Goal: Information Seeking & Learning: Find contact information

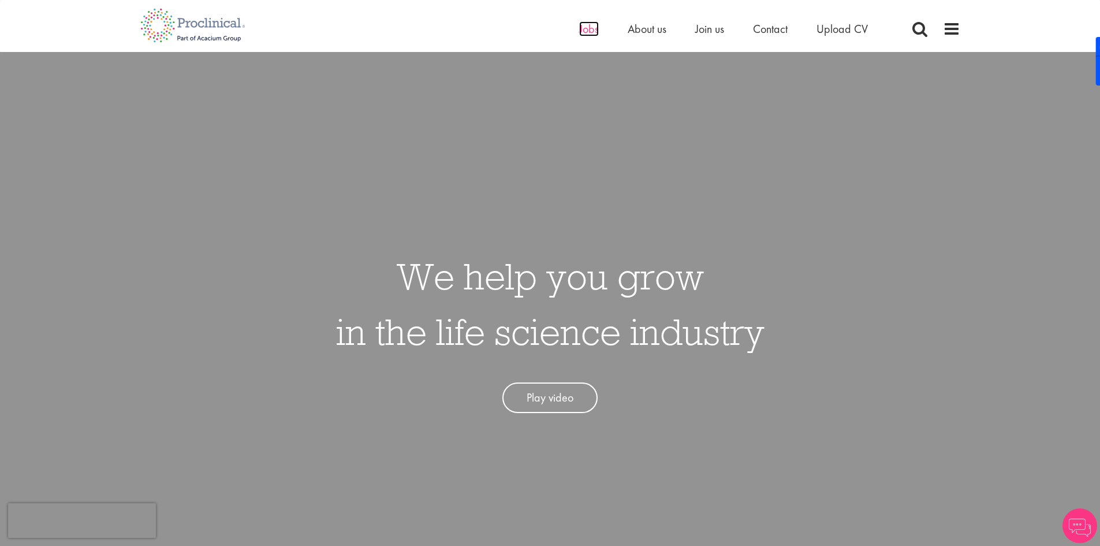
click at [588, 28] on span "Jobs" at bounding box center [589, 28] width 20 height 15
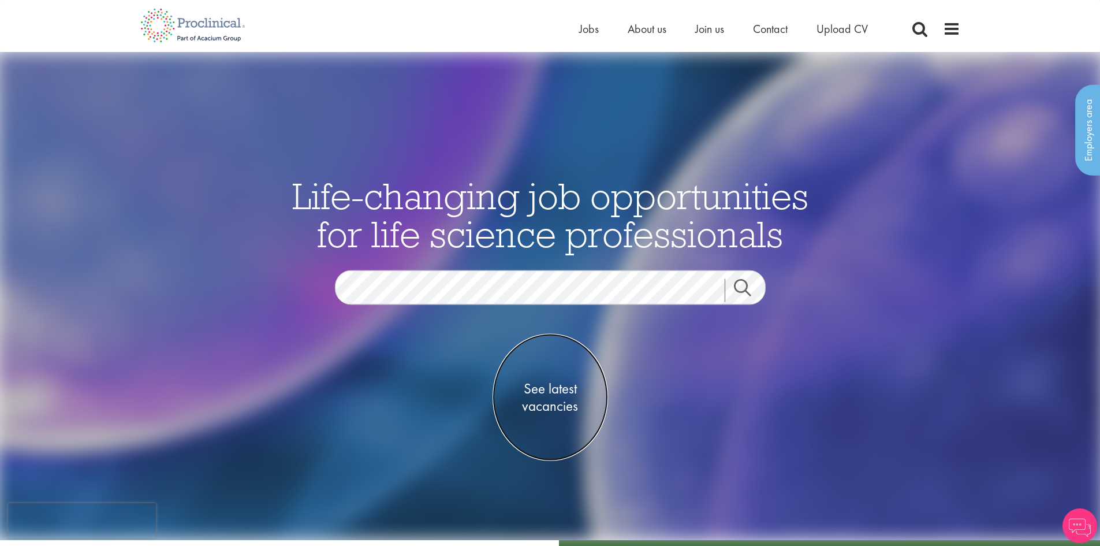
click at [568, 382] on span "See latest vacancies" at bounding box center [550, 396] width 115 height 35
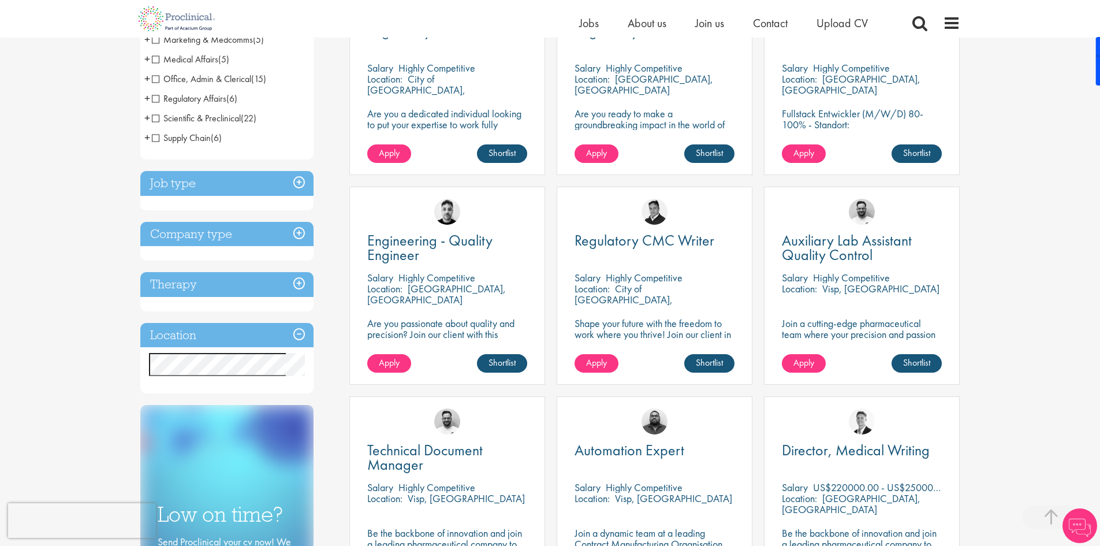
scroll to position [289, 0]
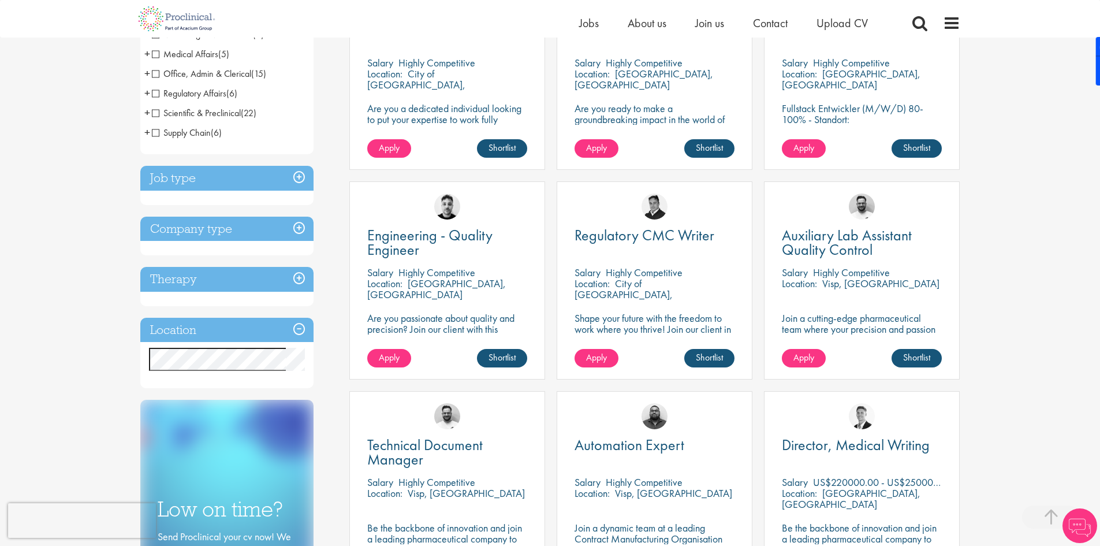
click at [300, 176] on h3 "Job type" at bounding box center [226, 178] width 173 height 25
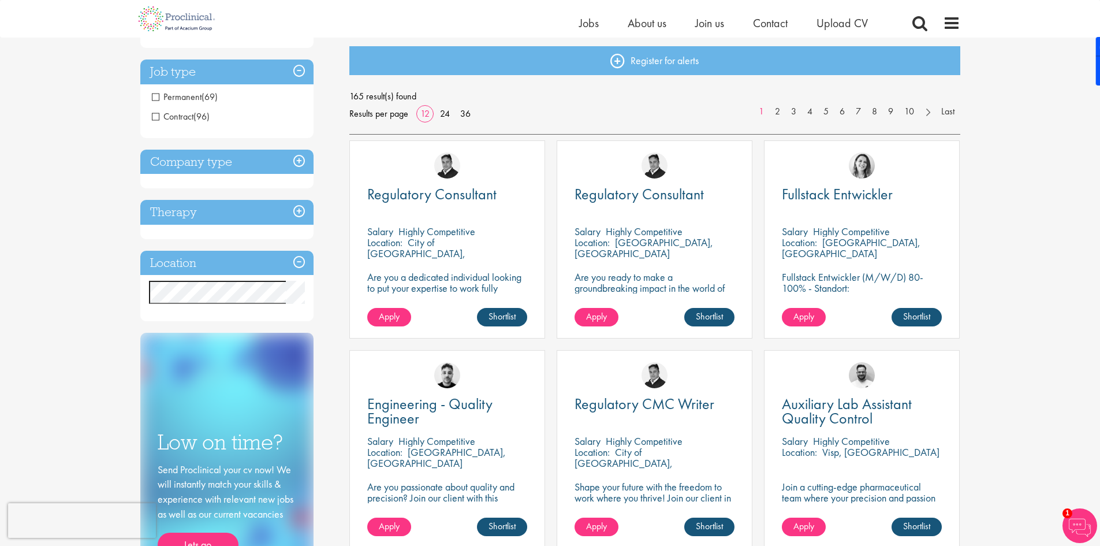
scroll to position [115, 0]
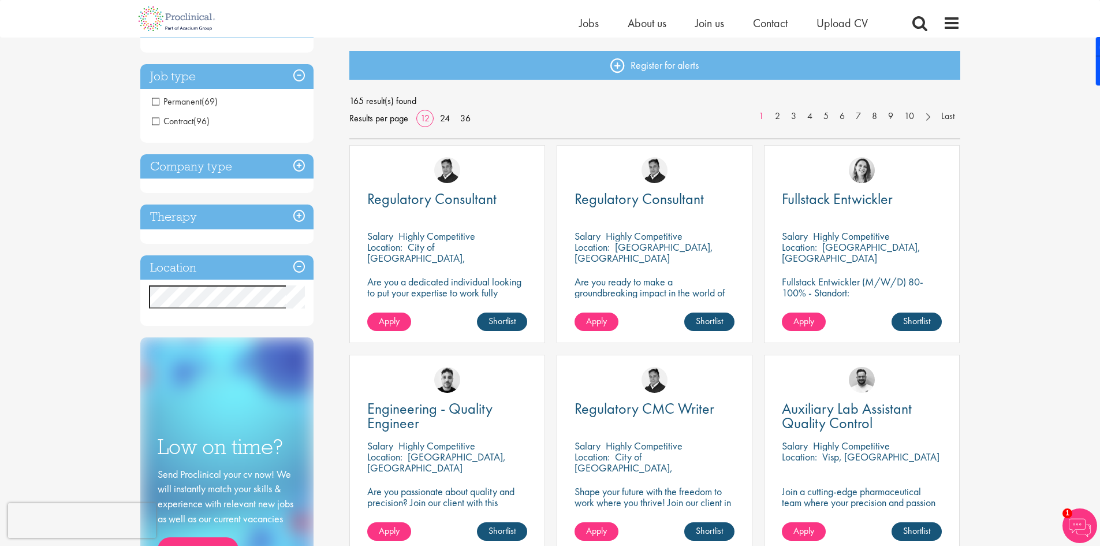
click at [158, 118] on span "Contract" at bounding box center [173, 121] width 42 height 12
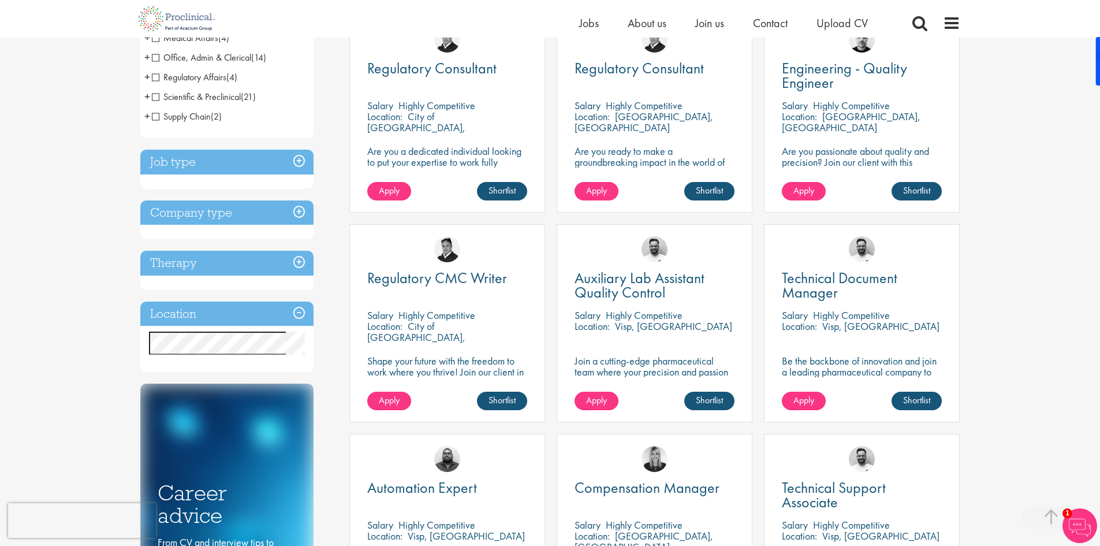
scroll to position [58, 0]
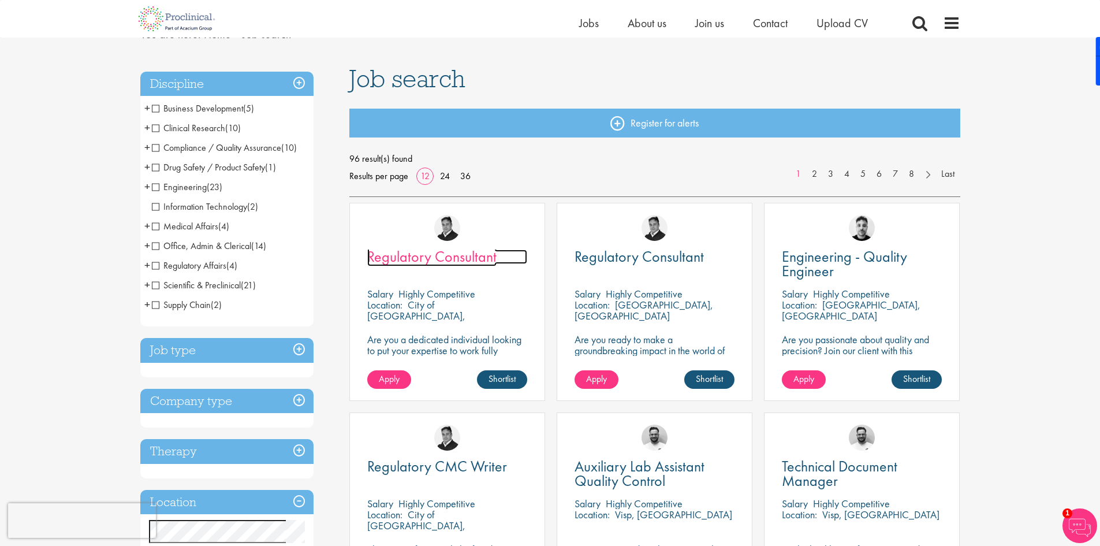
click at [445, 256] on span "Regulatory Consultant" at bounding box center [431, 257] width 129 height 20
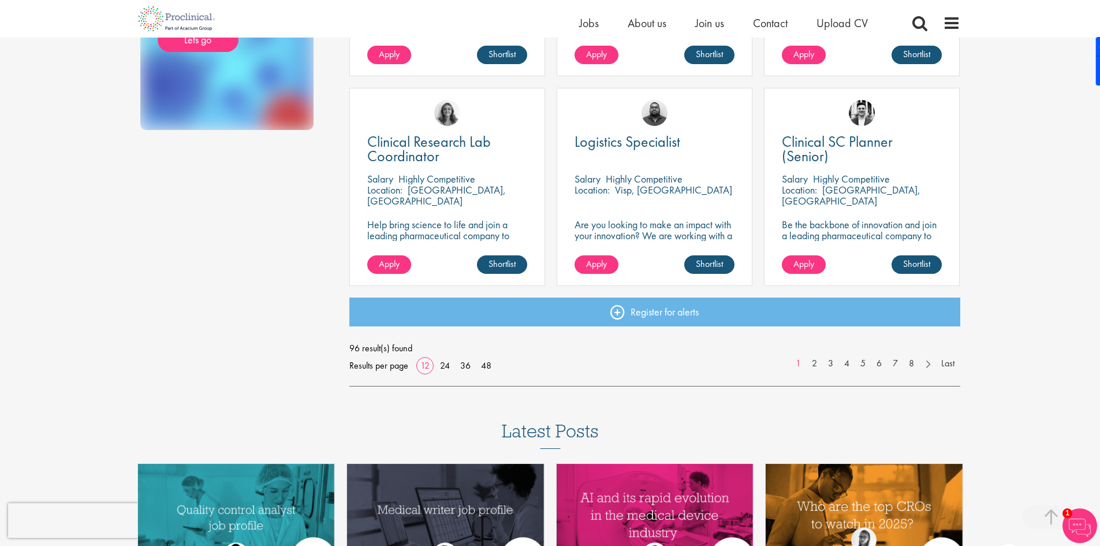
scroll to position [808, 0]
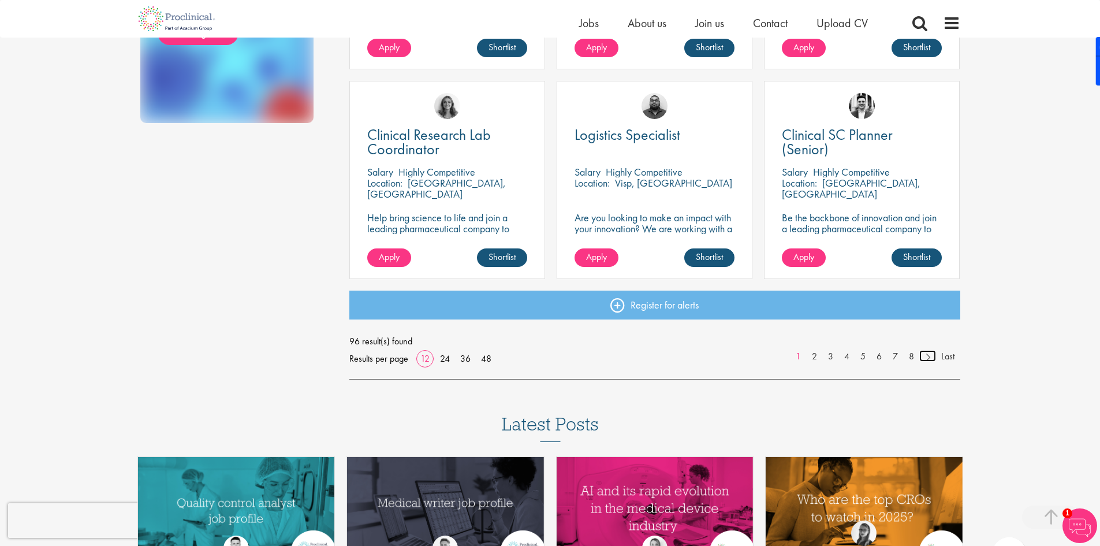
click at [927, 356] on link at bounding box center [927, 356] width 17 height 12
click at [929, 355] on link at bounding box center [927, 356] width 17 height 12
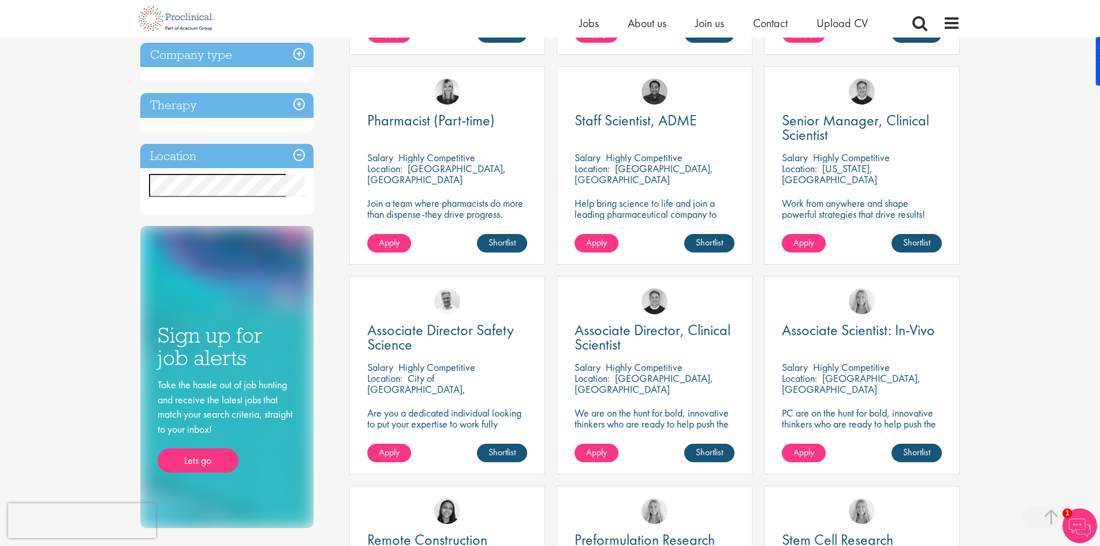
scroll to position [404, 0]
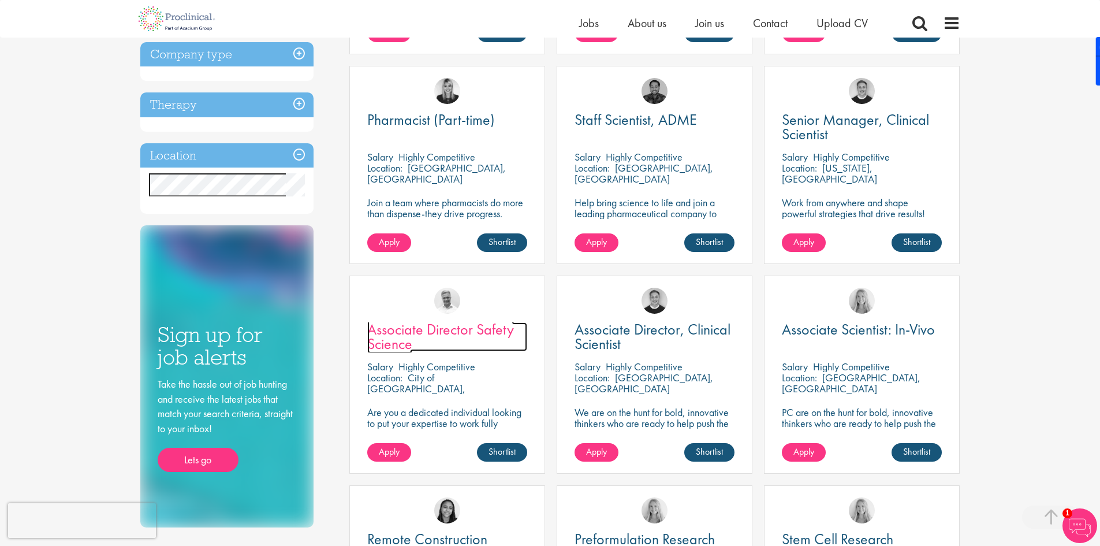
click at [424, 325] on span "Associate Director Safety Science" at bounding box center [440, 336] width 147 height 34
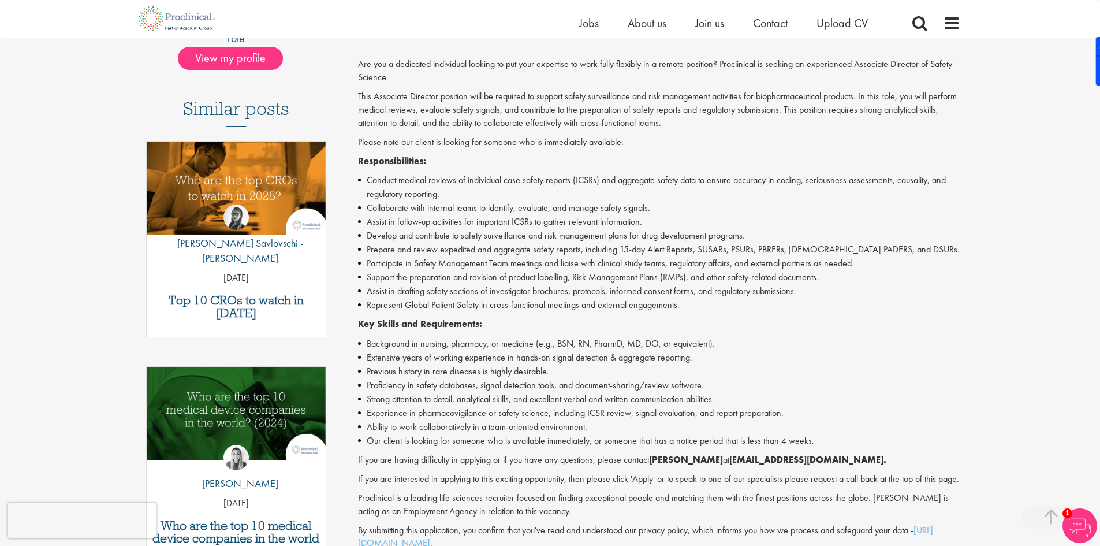
scroll to position [462, 0]
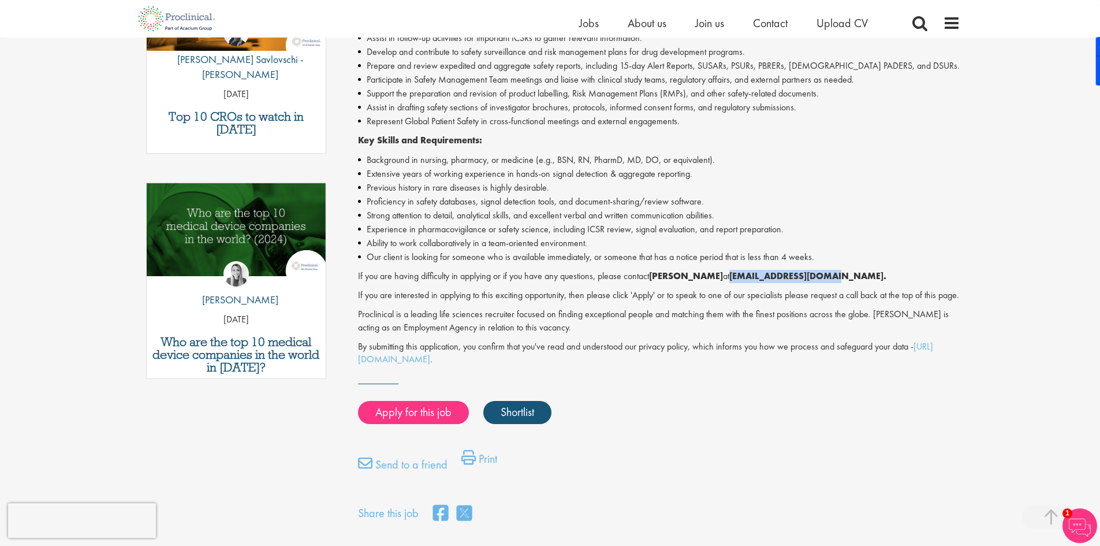
drag, startPoint x: 704, startPoint y: 278, endPoint x: 793, endPoint y: 276, distance: 89.0
click at [793, 276] on strong "j.bye@proclinical.com." at bounding box center [807, 276] width 157 height 12
copy strong "j.bye@proclinical.com"
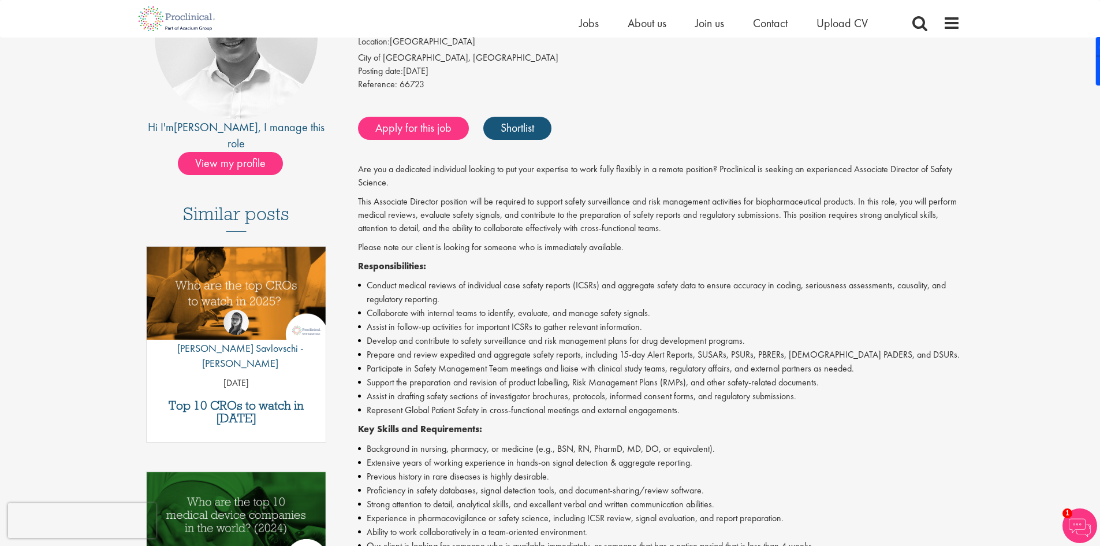
scroll to position [0, 0]
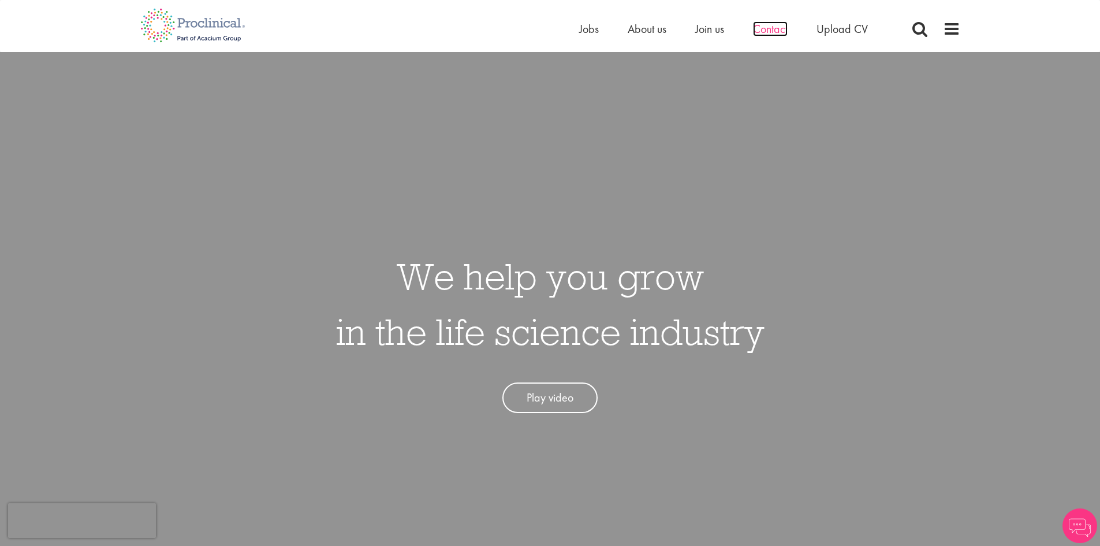
click at [780, 29] on span "Contact" at bounding box center [770, 28] width 35 height 15
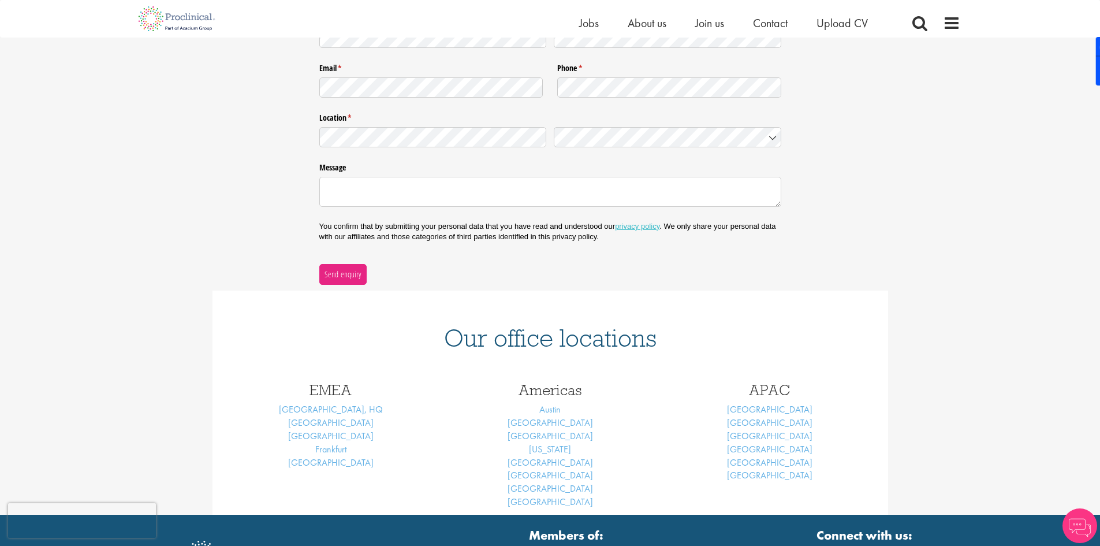
scroll to position [327, 0]
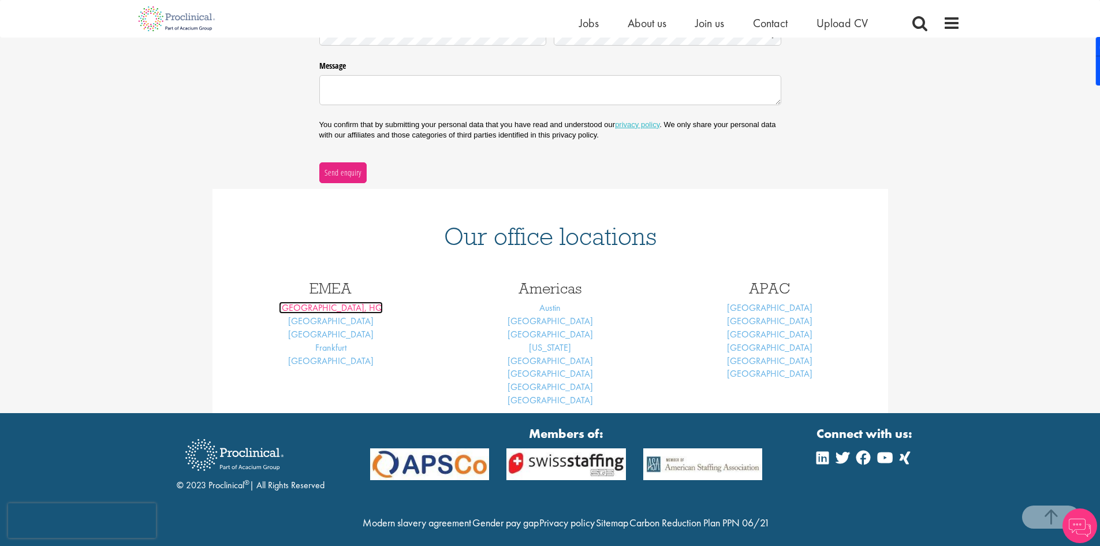
click at [331, 309] on link "[GEOGRAPHIC_DATA], HQ" at bounding box center [331, 307] width 104 height 12
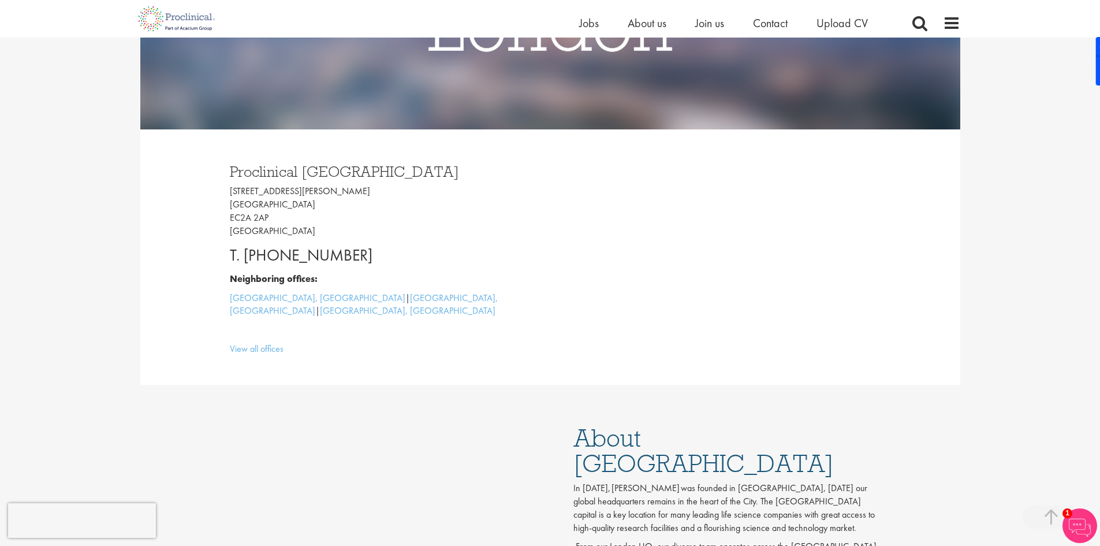
click at [171, 271] on div "Proclinical [GEOGRAPHIC_DATA] [STREET_ADDRESS][PERSON_NAME] T. [PHONE_NUMBER] N…" at bounding box center [550, 256] width 820 height 255
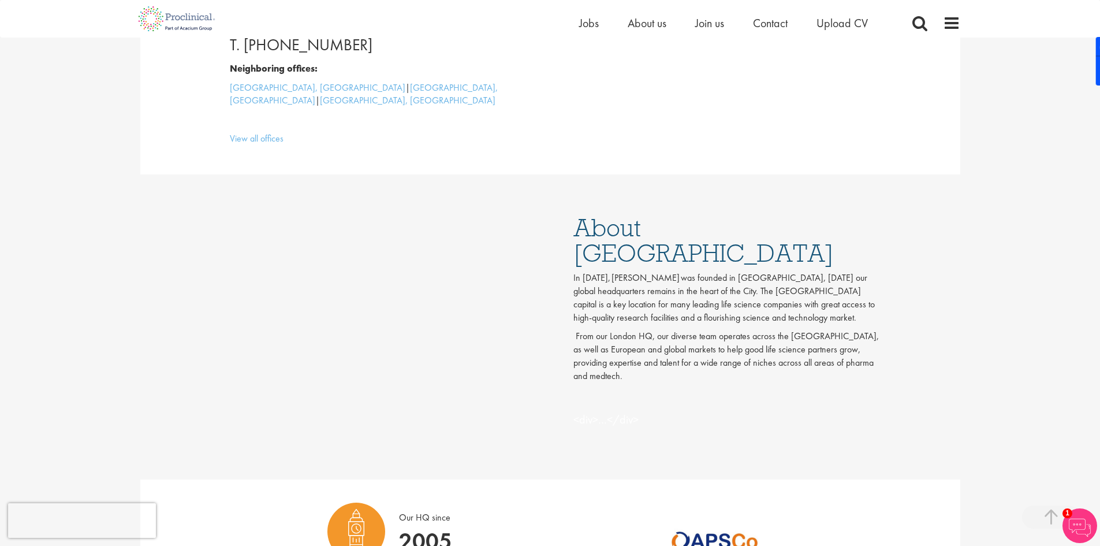
scroll to position [577, 0]
